Goal: Information Seeking & Learning: Learn about a topic

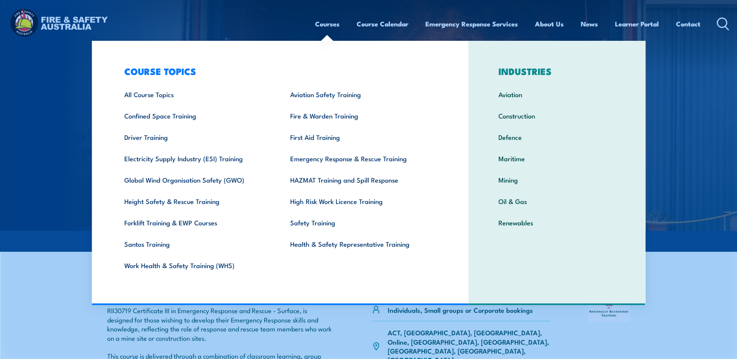
click at [335, 26] on link "Courses" at bounding box center [327, 24] width 24 height 21
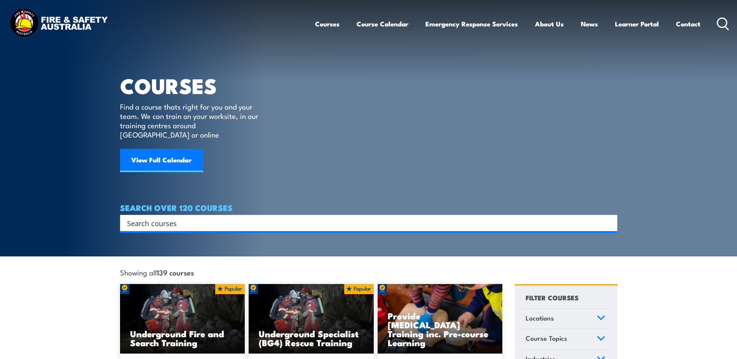
click at [143, 217] on input "Search input" at bounding box center [363, 223] width 473 height 12
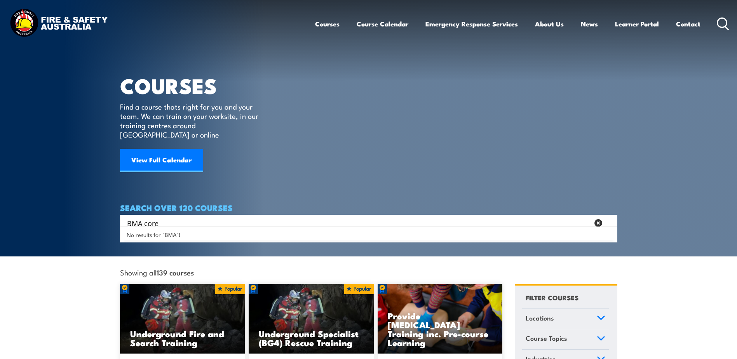
type input "BMA core"
